Goal: Check status

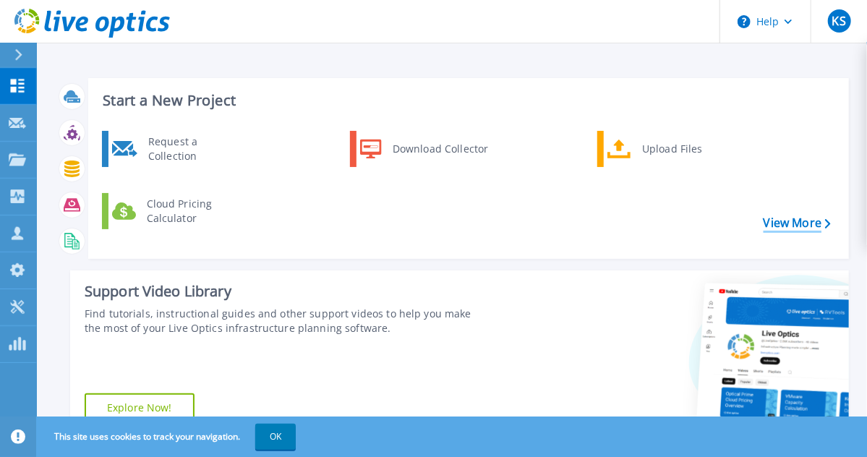
click at [800, 223] on link "View More" at bounding box center [797, 223] width 67 height 14
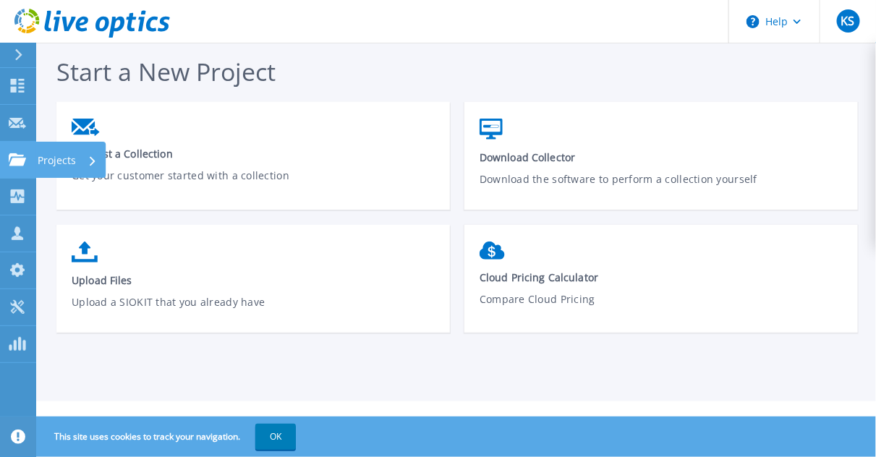
click at [14, 161] on icon at bounding box center [17, 159] width 17 height 12
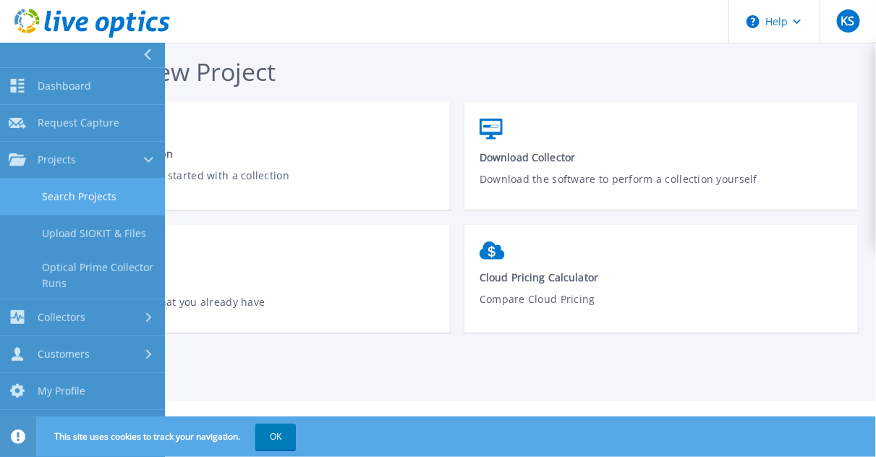
click at [111, 195] on link "Search Projects" at bounding box center [82, 197] width 165 height 37
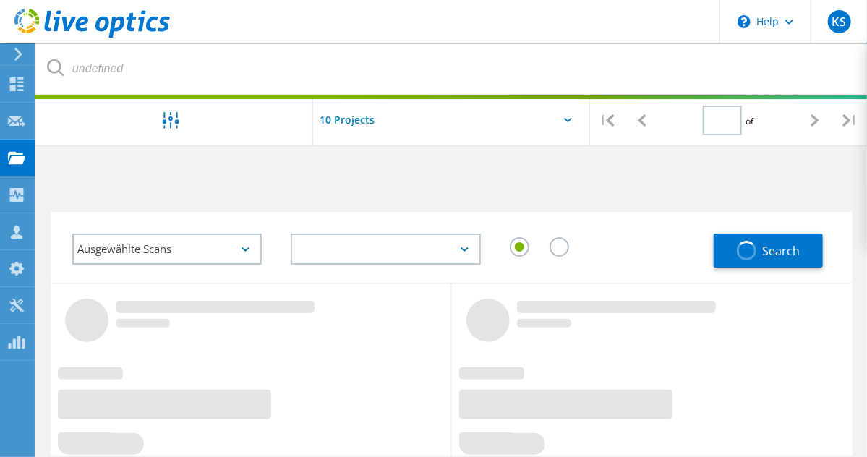
type input "1"
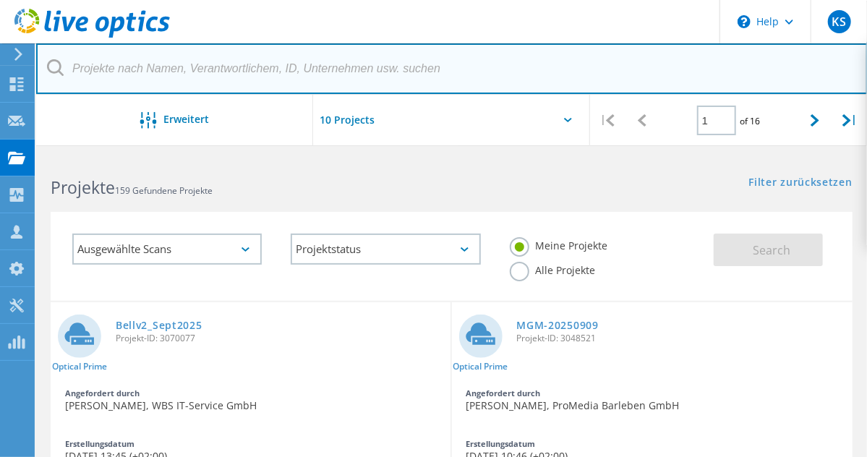
click at [136, 74] on input "text" at bounding box center [452, 68] width 832 height 51
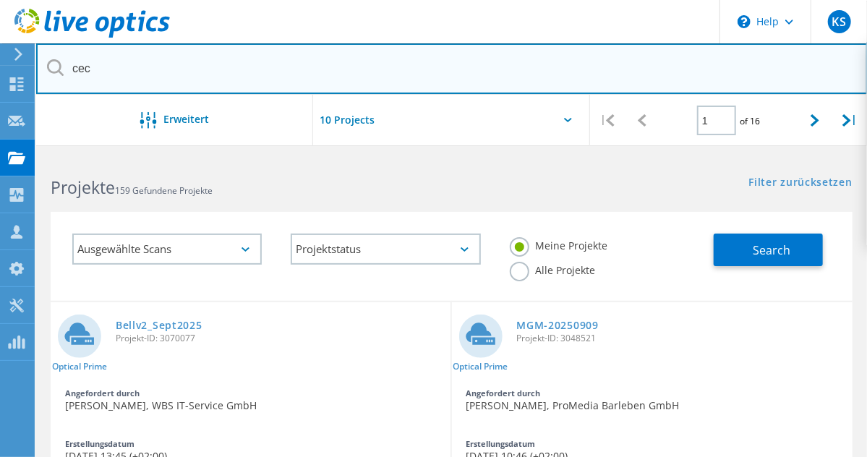
type input "cec"
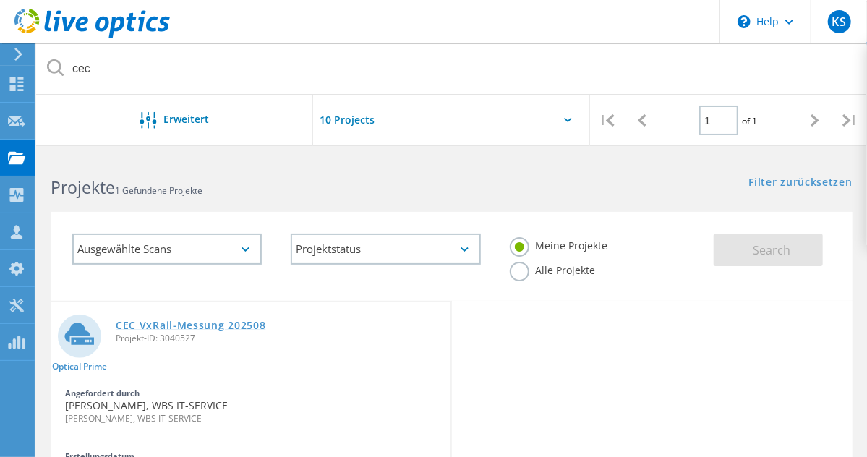
click at [192, 330] on link "CEC VxRail-Messung 202508" at bounding box center [191, 325] width 150 height 10
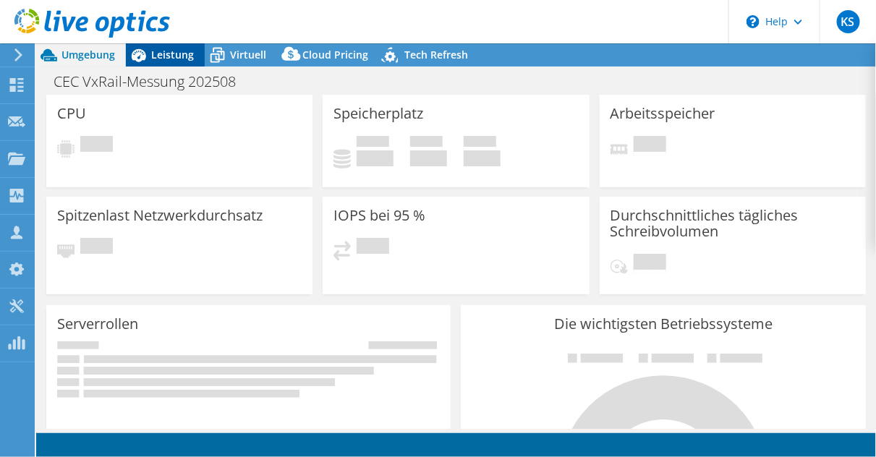
select select "USD"
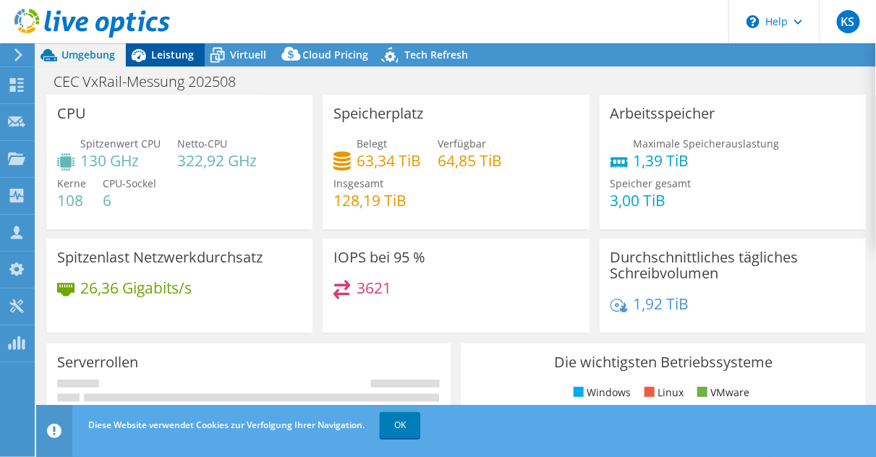
click at [166, 59] on span "Leistung" at bounding box center [172, 55] width 43 height 14
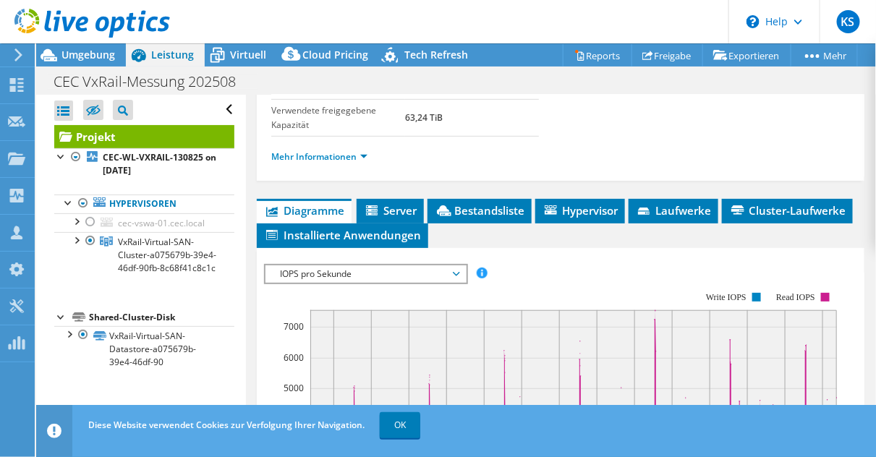
scroll to position [347, 0]
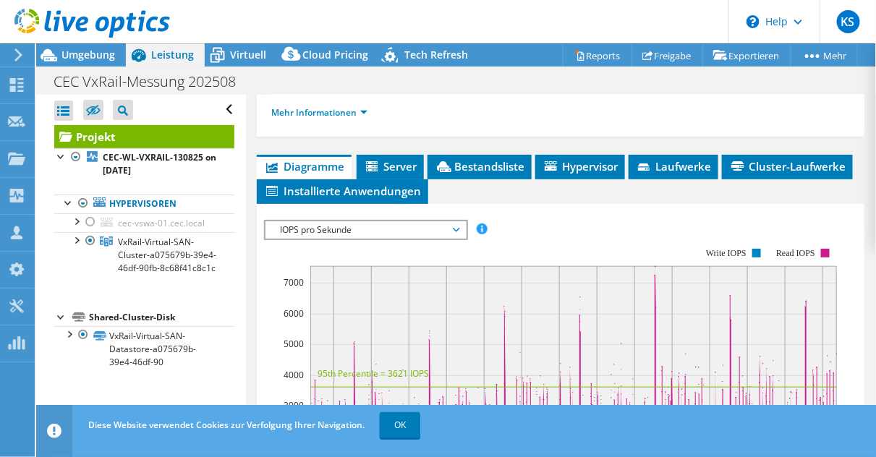
click at [302, 224] on span "IOPS pro Sekunde" at bounding box center [366, 229] width 186 height 17
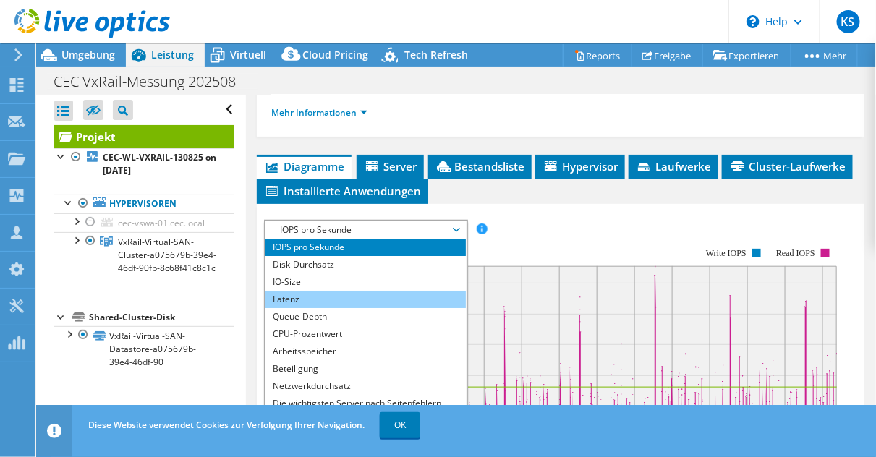
click at [296, 293] on li "Latenz" at bounding box center [365, 299] width 200 height 17
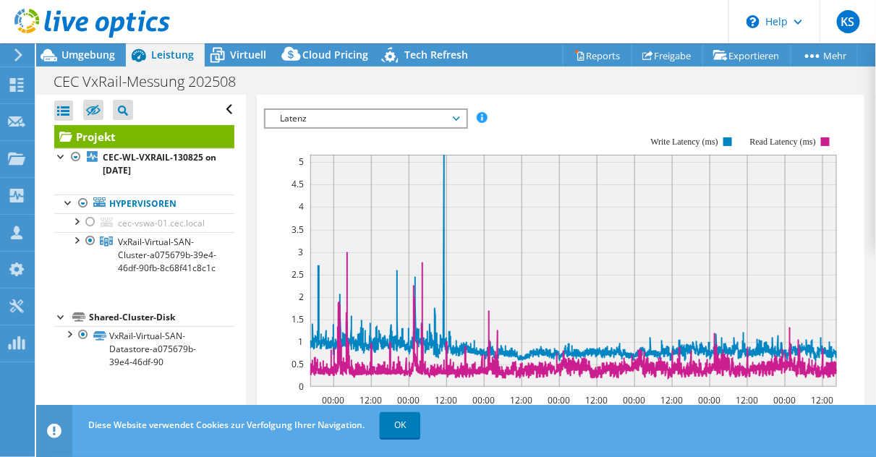
scroll to position [463, 0]
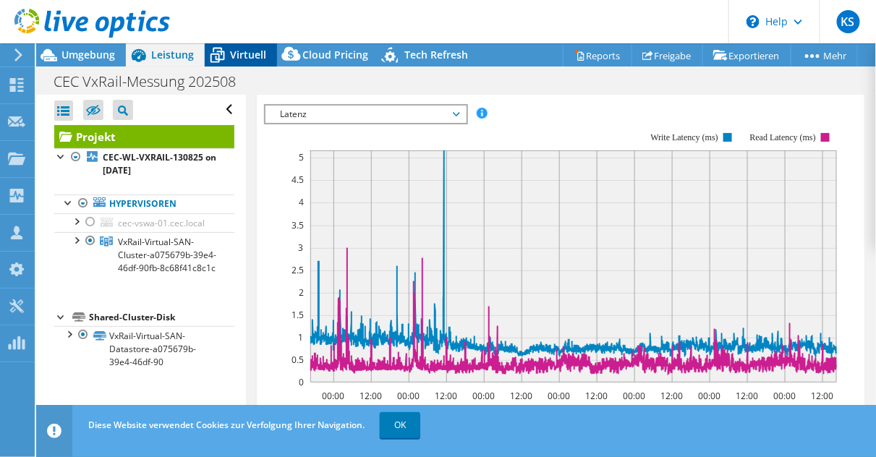
click at [243, 62] on div "Virtuell" at bounding box center [241, 54] width 72 height 23
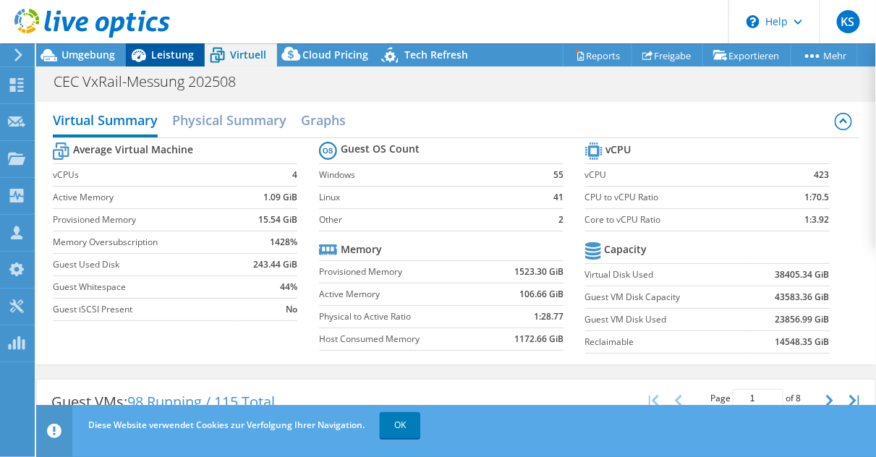
click at [186, 62] on div "Leistung" at bounding box center [165, 54] width 79 height 23
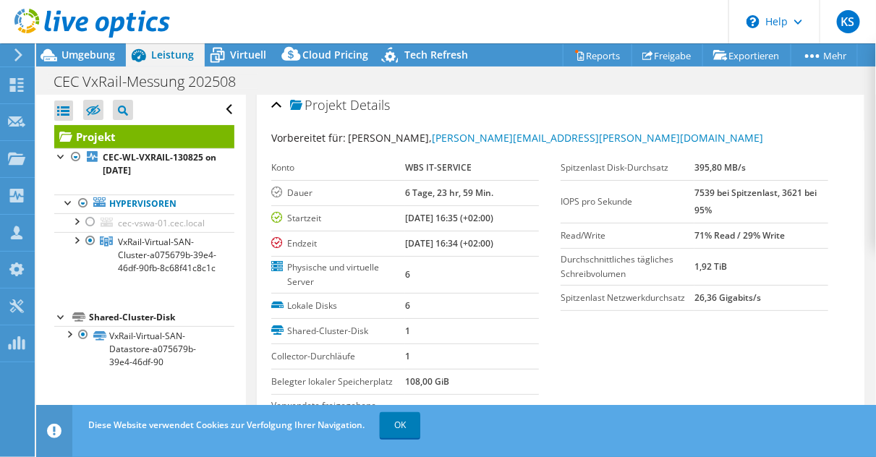
scroll to position [0, 0]
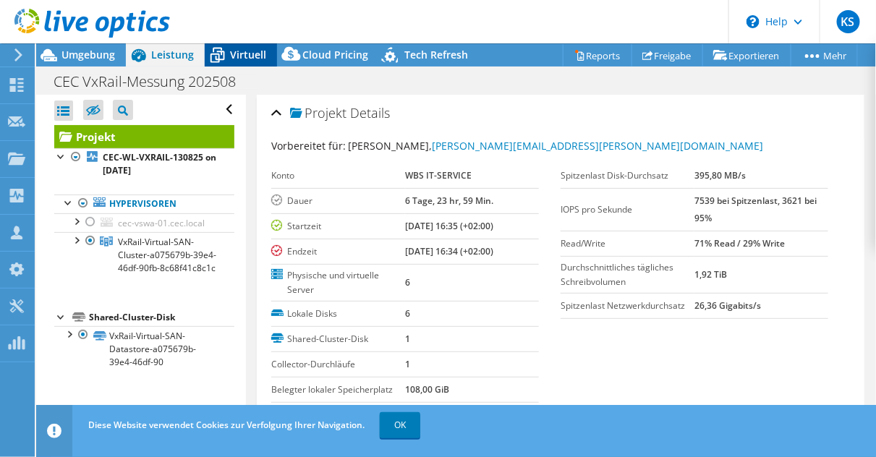
click at [252, 60] on span "Virtuell" at bounding box center [248, 55] width 36 height 14
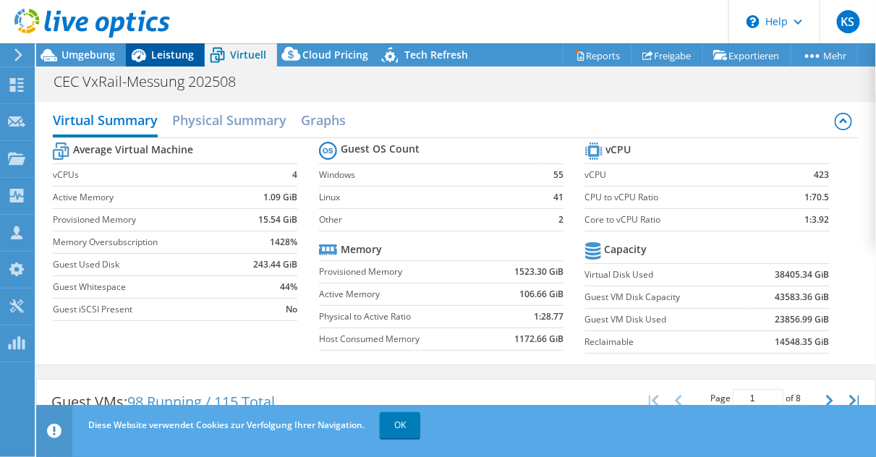
click at [163, 61] on div "Leistung" at bounding box center [165, 54] width 79 height 23
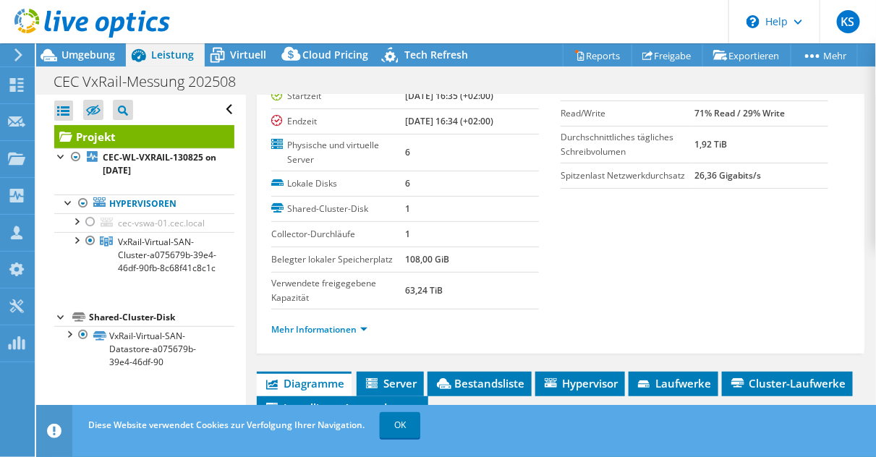
scroll to position [174, 0]
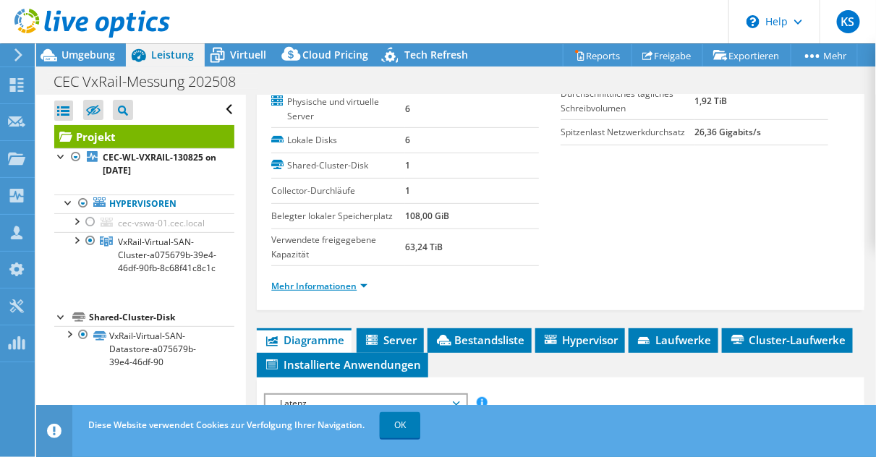
click at [335, 280] on link "Mehr Informationen" at bounding box center [319, 286] width 96 height 12
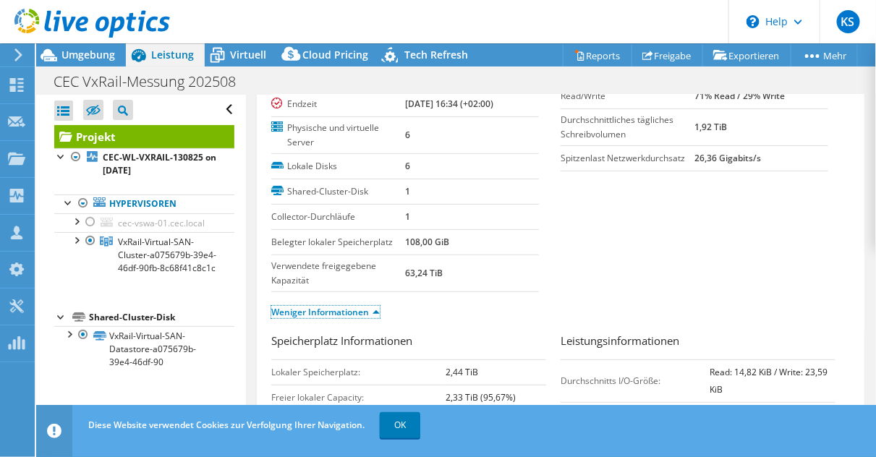
scroll to position [58, 0]
